Goal: Find specific page/section: Find specific page/section

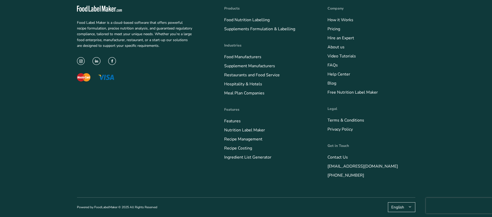
scroll to position [1934, 0]
click at [250, 60] on link "Food Manufacturers" at bounding box center [242, 57] width 37 height 6
click at [252, 58] on link "Food Manufacturers" at bounding box center [242, 57] width 37 height 6
